Goal: Obtain resource: Download file/media

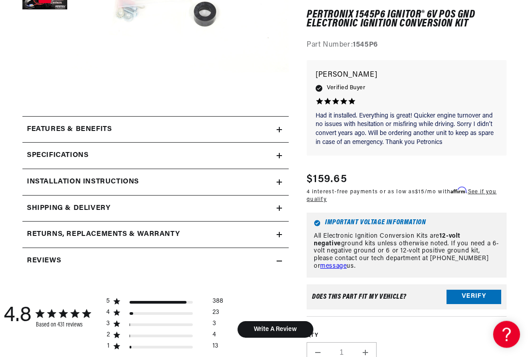
scroll to position [259, 0]
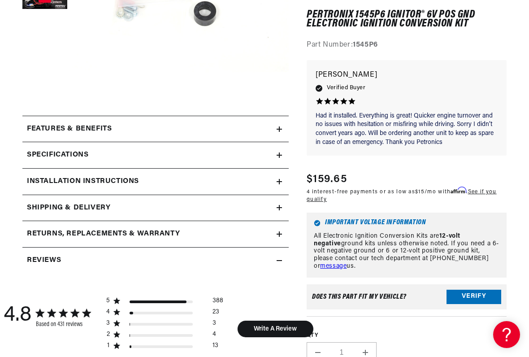
click at [51, 151] on h2 "Specifications" at bounding box center [57, 155] width 61 height 12
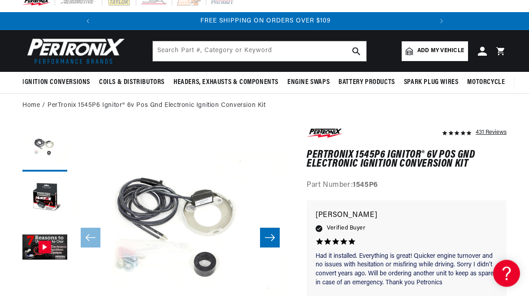
scroll to position [0, 0]
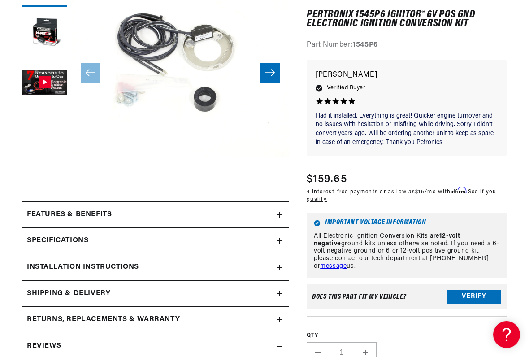
scroll to position [193, 0]
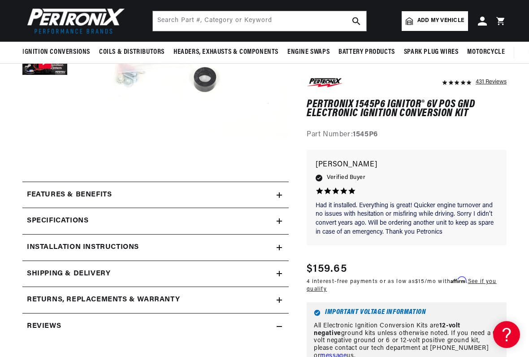
click at [100, 250] on h2 "Installation instructions" at bounding box center [83, 248] width 112 height 12
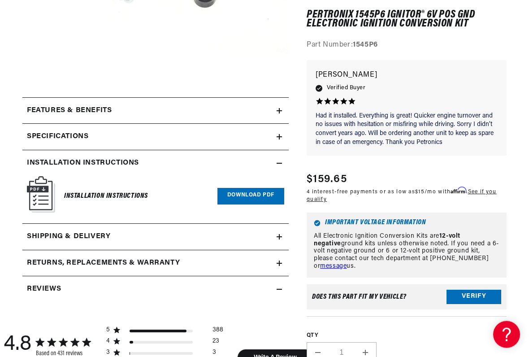
scroll to position [0, 335]
click at [242, 199] on link "Download PDF" at bounding box center [251, 196] width 67 height 17
